Goal: Information Seeking & Learning: Compare options

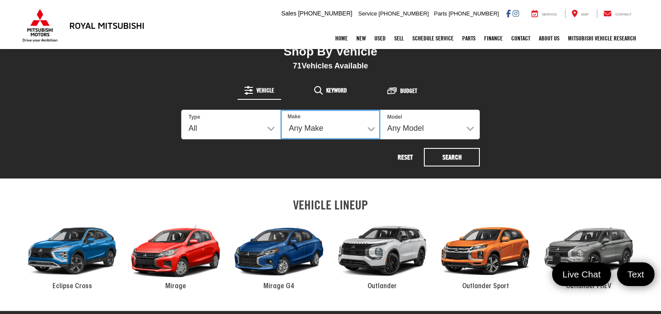
click at [349, 130] on select "Any Make Buick Chevrolet GMC Honda Hyundai Mitsubishi Nissan Toyota Volkswagen" at bounding box center [329, 125] width 99 height 30
select select "Mitsubishi"
click at [280, 110] on select "Any Make Buick Chevrolet GMC Honda Hyundai Mitsubishi Nissan Toyota Volkswagen" at bounding box center [329, 125] width 99 height 30
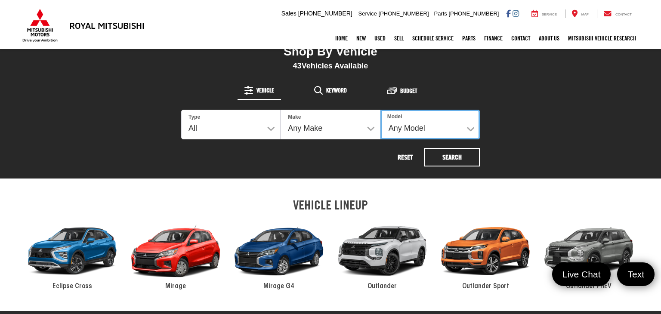
click at [450, 131] on select "Any Model Eclipse Cross Outlander Outlander PHEV Outlander Sport" at bounding box center [429, 125] width 99 height 30
select select "Eclipse Cross"
click at [380, 110] on select "Any Model Eclipse Cross Outlander Outlander PHEV Outlander Sport" at bounding box center [429, 125] width 99 height 30
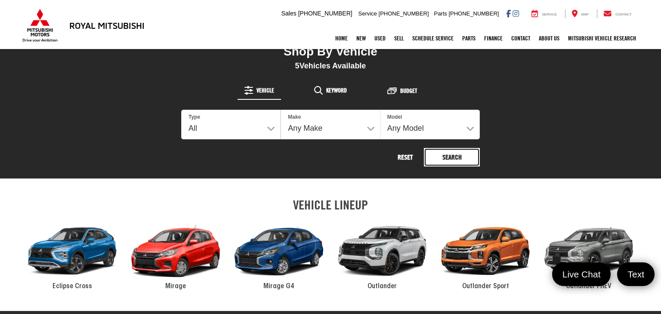
click at [446, 152] on button "Search" at bounding box center [452, 157] width 56 height 18
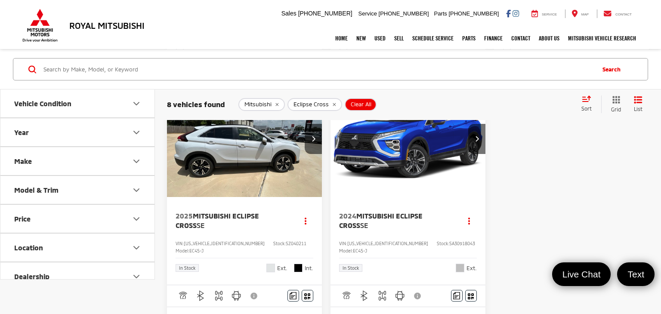
scroll to position [983, 0]
